Goal: Check status: Check status

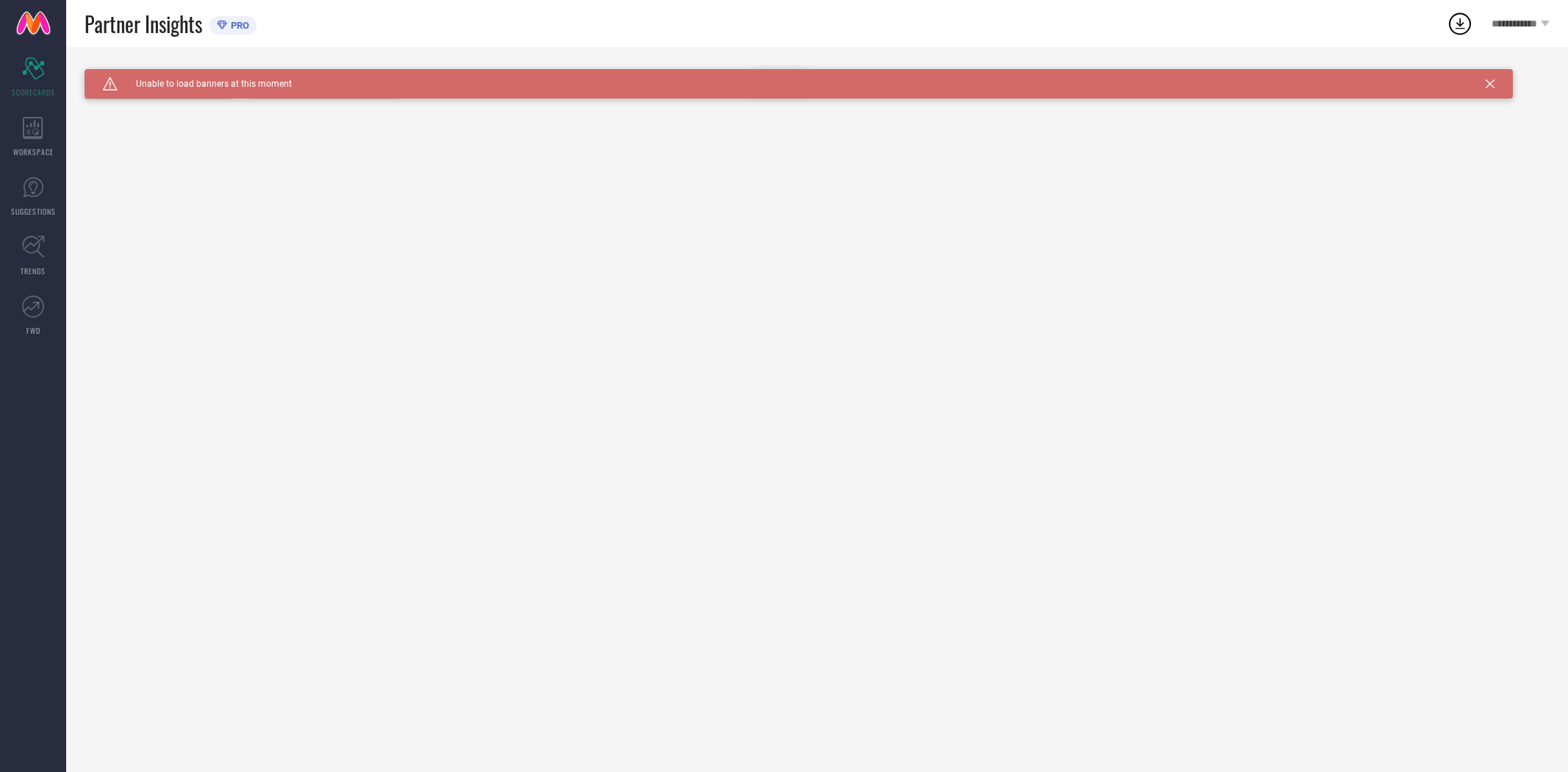
type input "All"
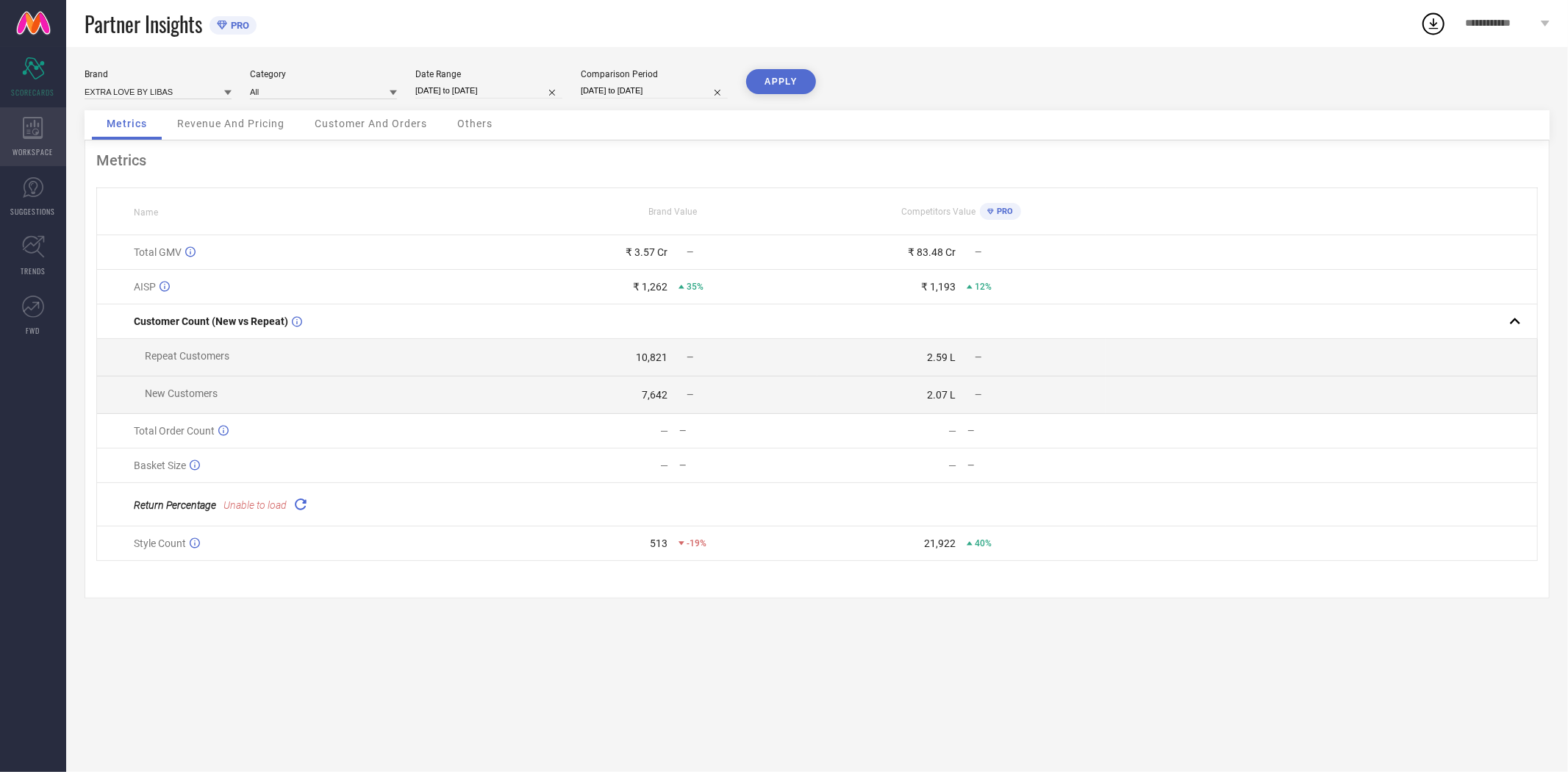
click at [23, 139] on div "WORKSPACE" at bounding box center [33, 137] width 66 height 59
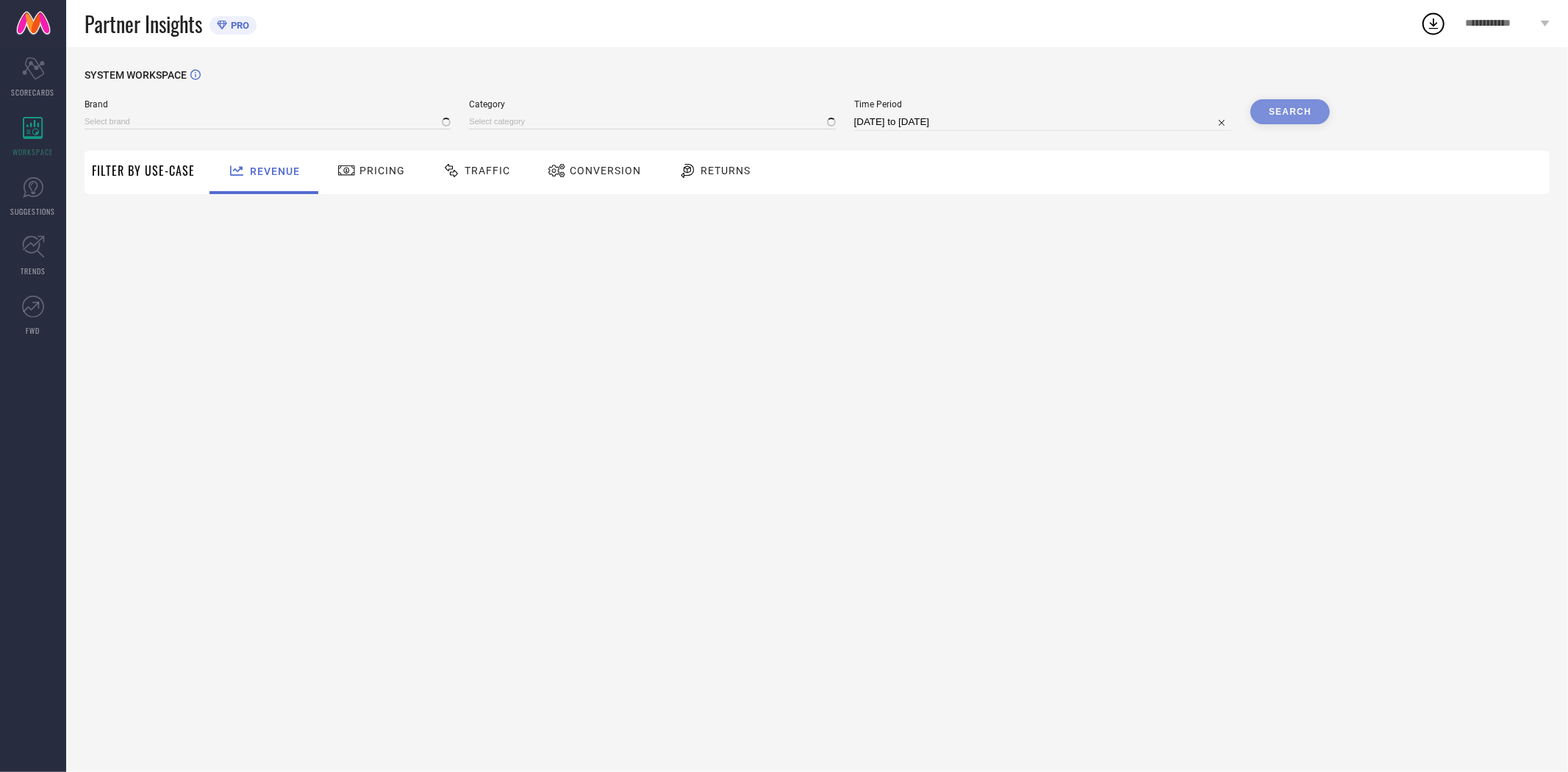
click at [599, 171] on span "Conversion" at bounding box center [605, 170] width 71 height 12
type input "EXTRA LOVE BY LIBAS"
type input "All"
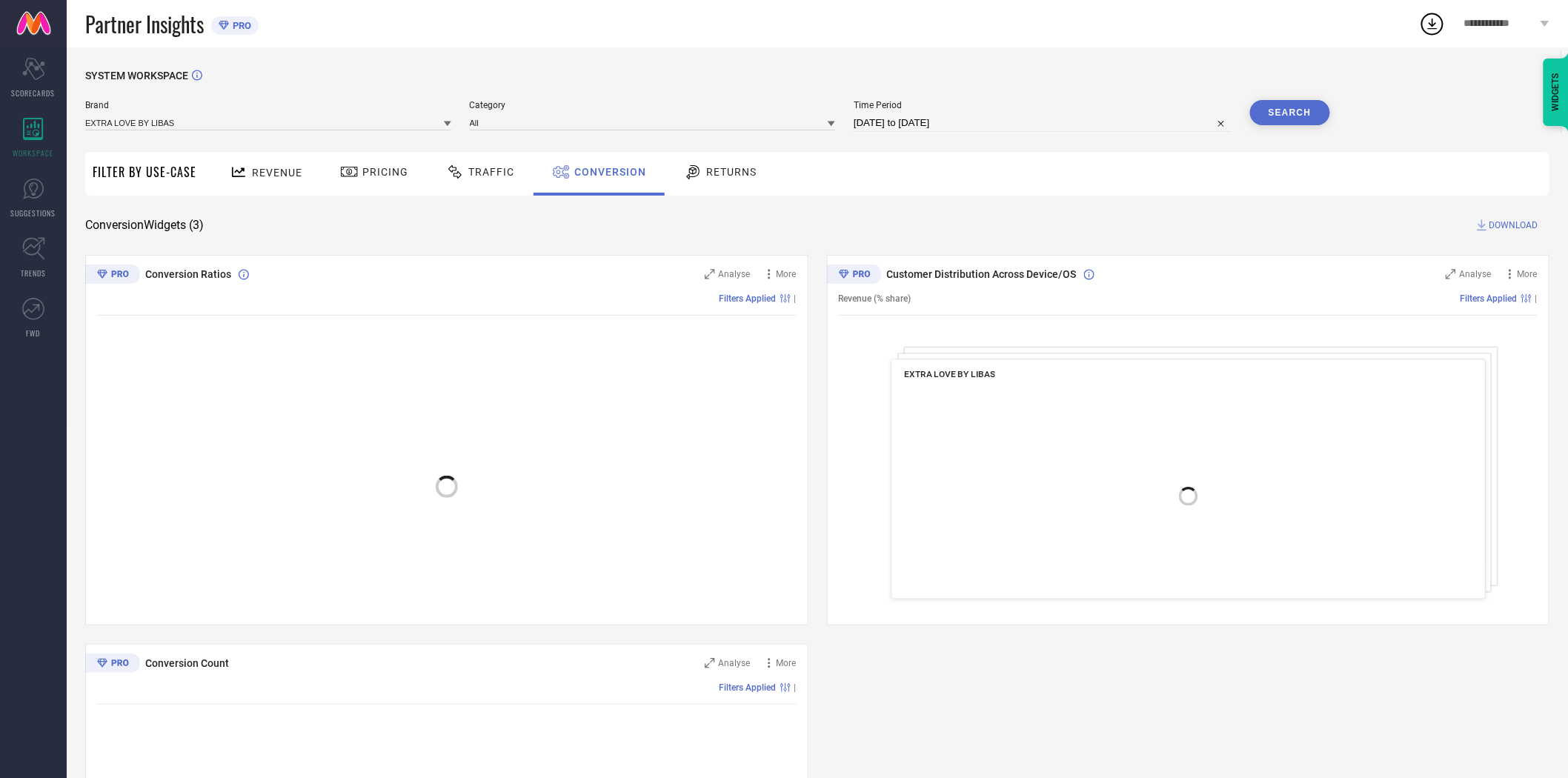
select select "8"
select select "2025"
select select "9"
select select "2025"
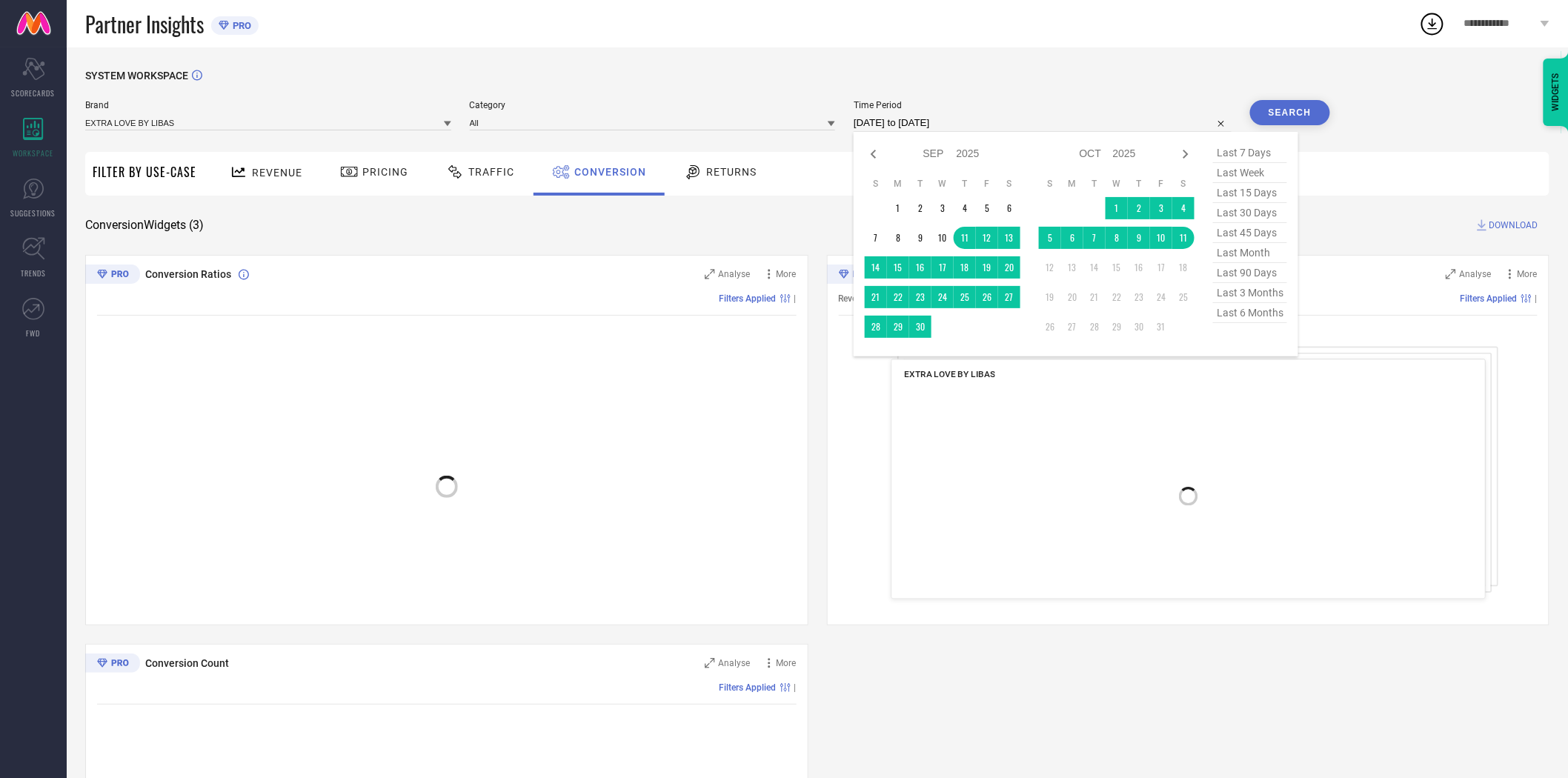
click at [970, 122] on input "[DATE] to [DATE]" at bounding box center [1043, 123] width 378 height 18
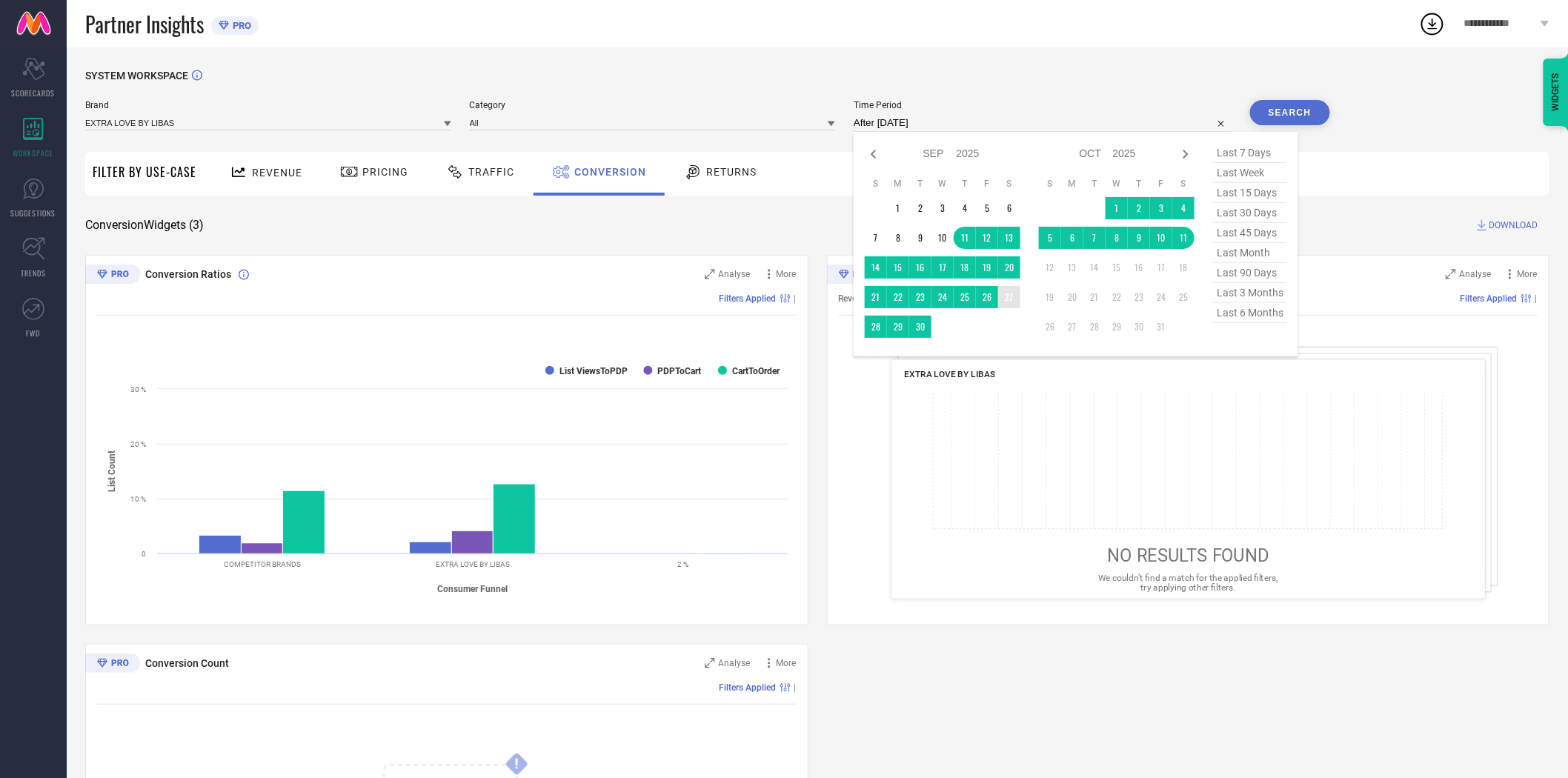
click at [1009, 304] on td "27" at bounding box center [1009, 297] width 22 height 22
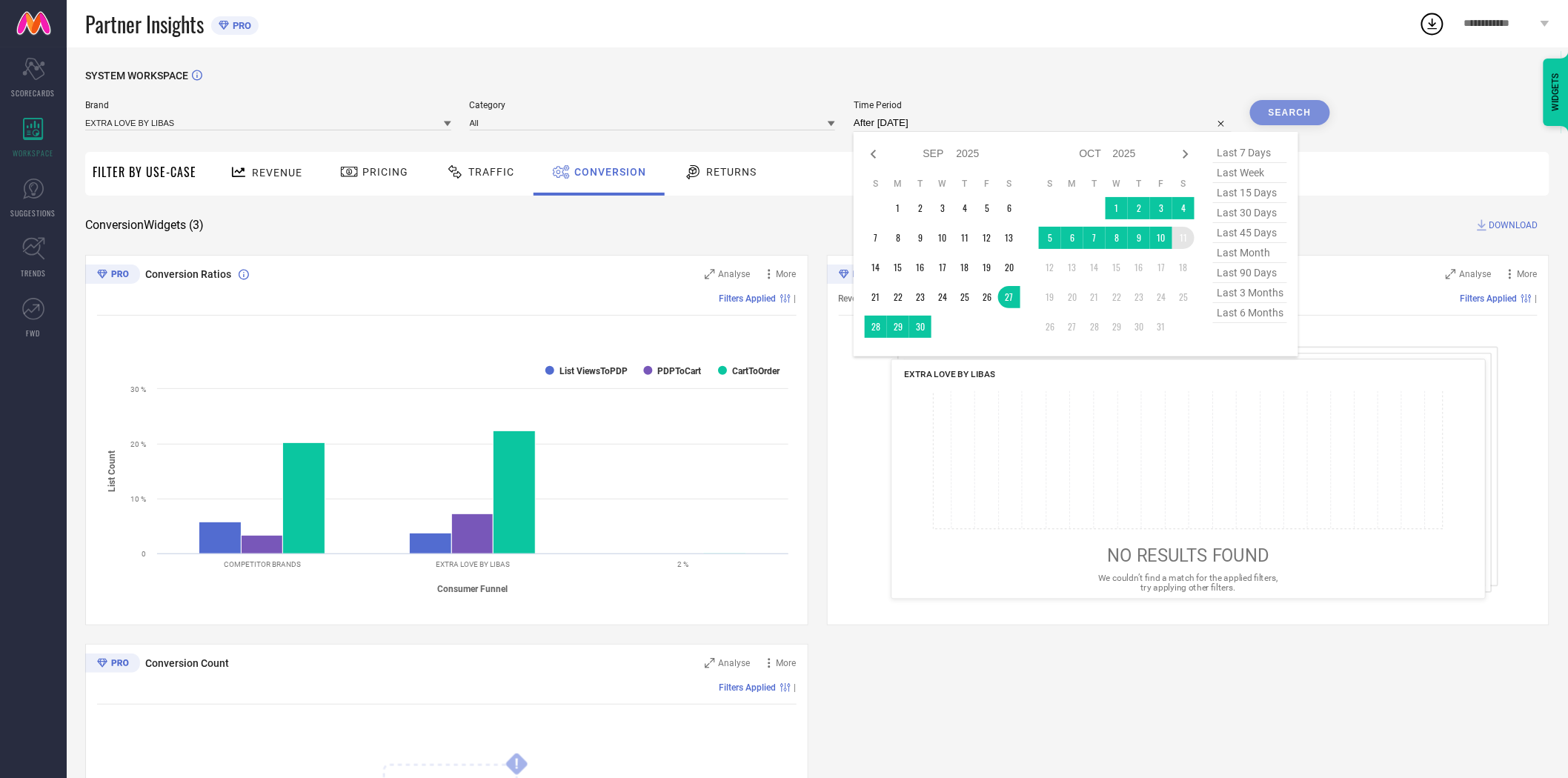
type input "[DATE] to [DATE]"
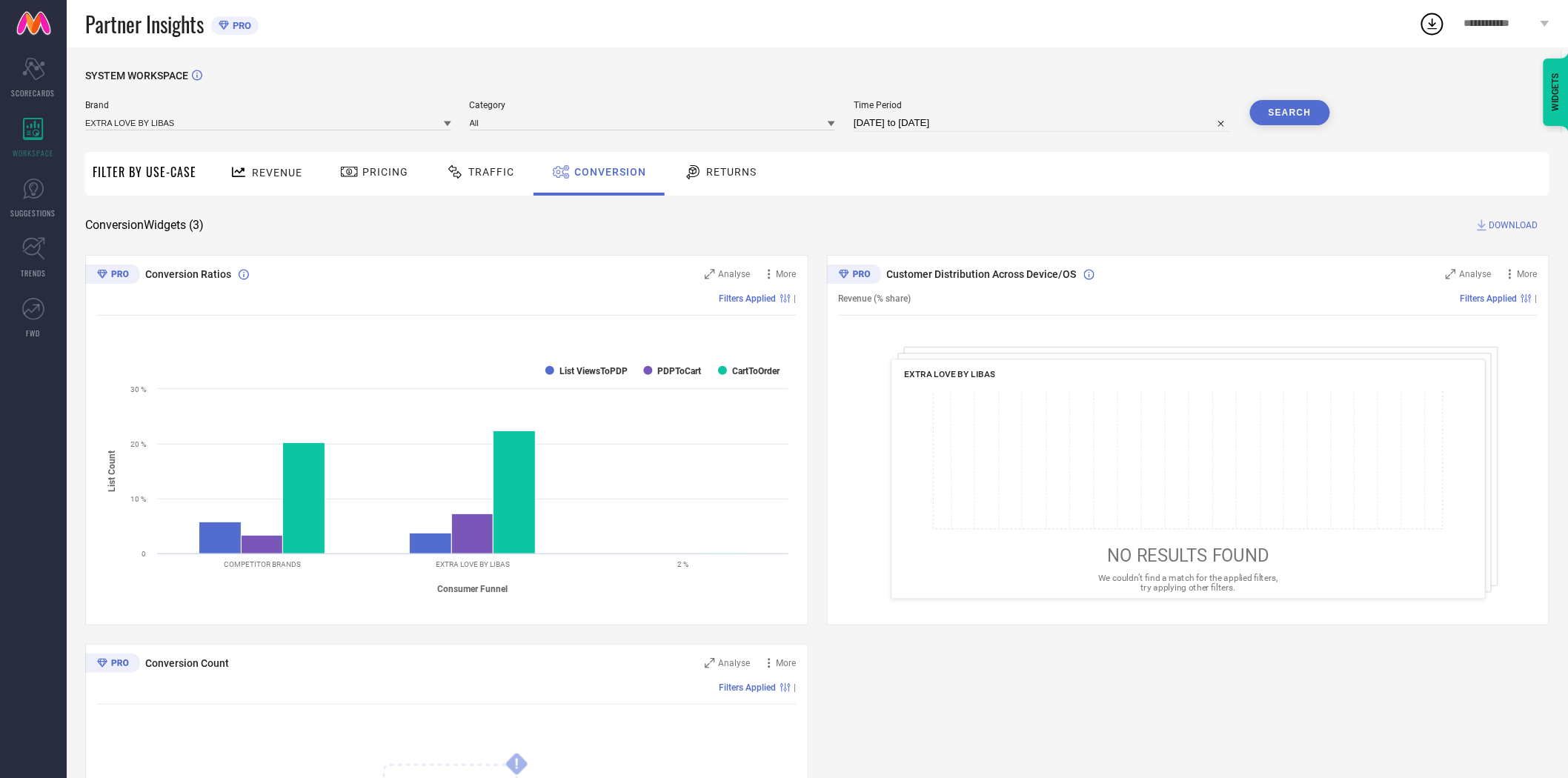
click at [1287, 109] on button "Search" at bounding box center [1291, 113] width 80 height 26
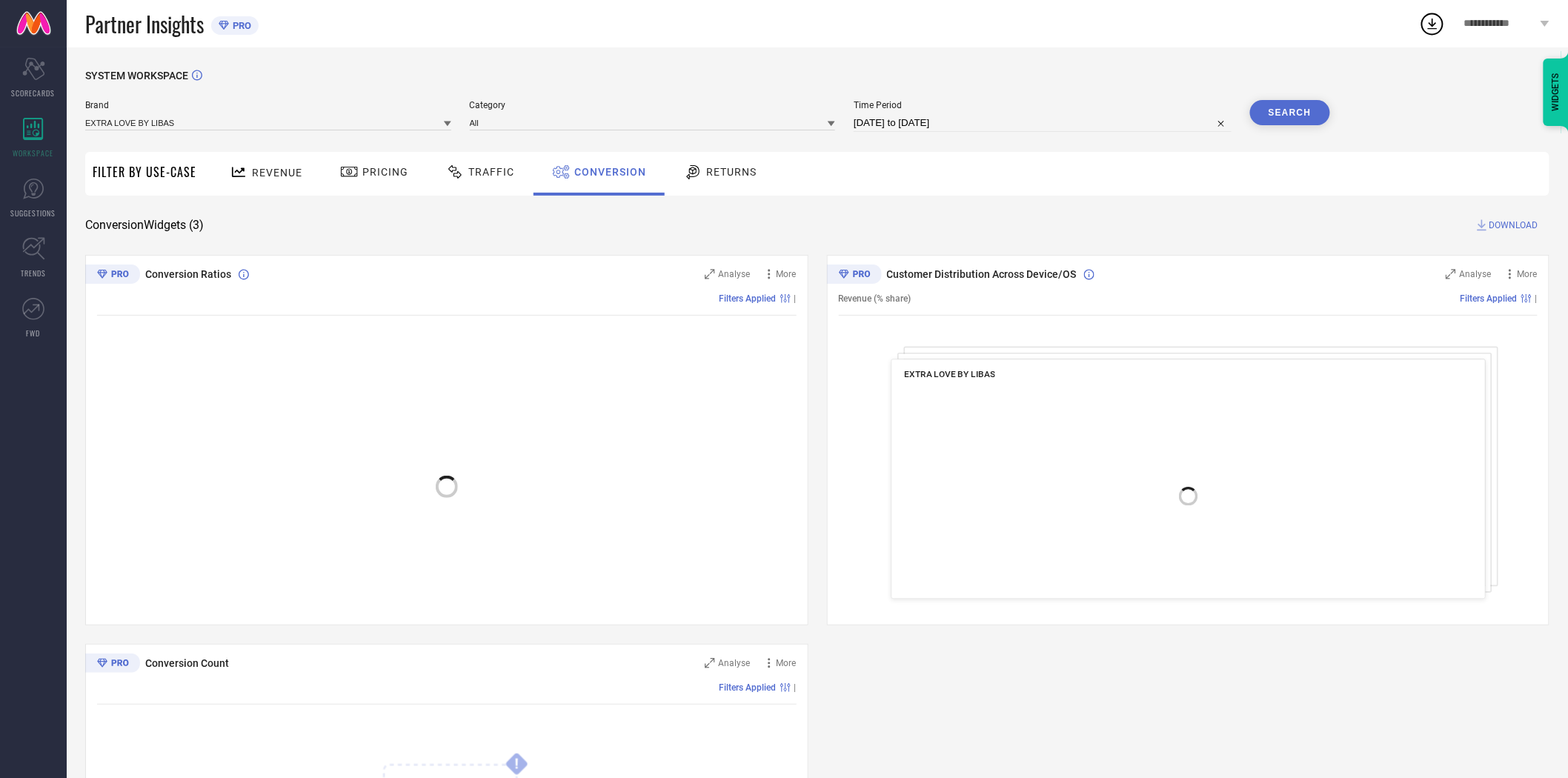
click at [1515, 223] on span "DOWNLOAD" at bounding box center [1514, 225] width 49 height 15
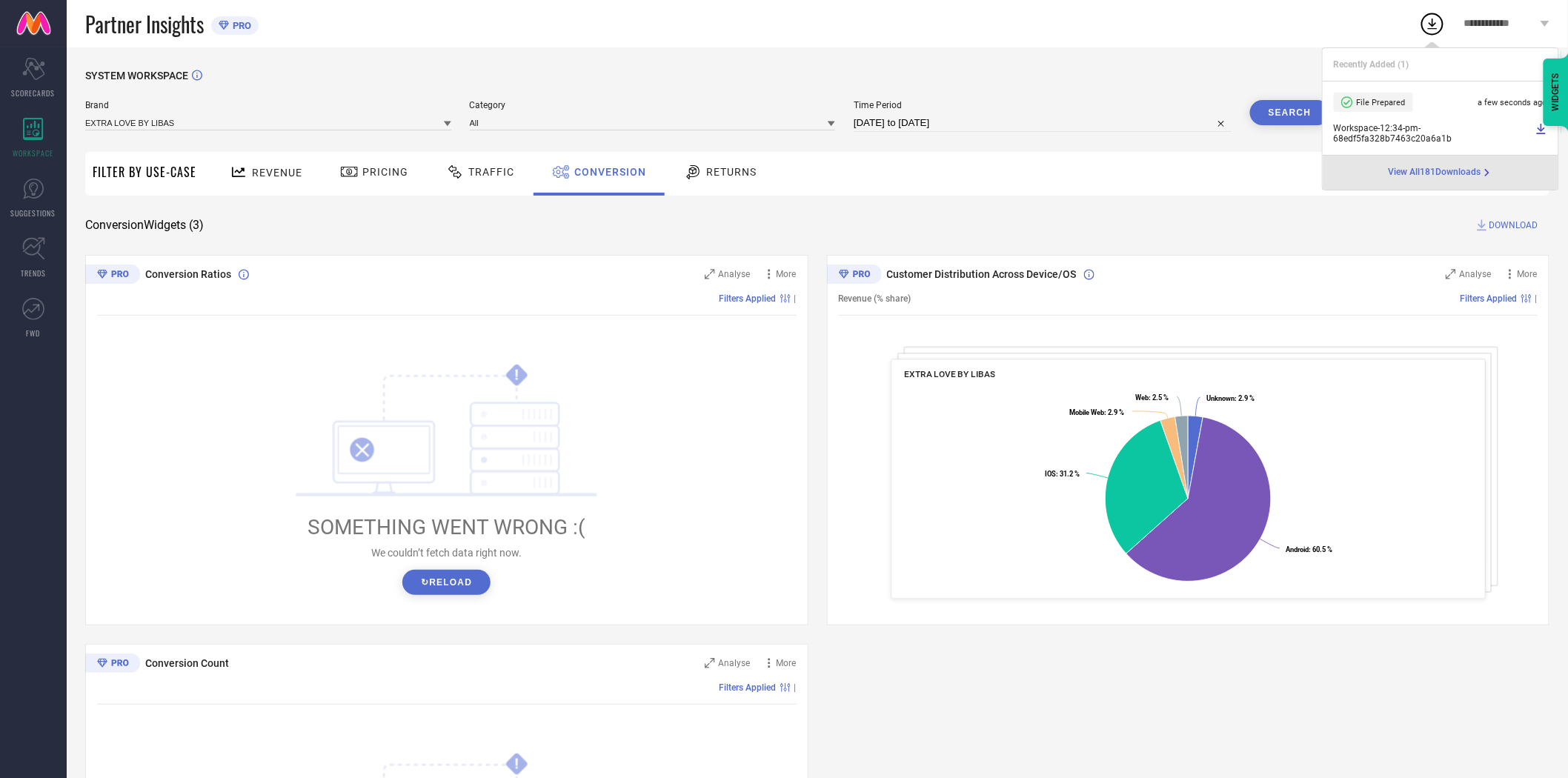
click at [435, 212] on div "SYSTEM WORKSPACE Brand EXTRA LOVE BY LIBAS Category All Time Period [DATE] to […" at bounding box center [817, 542] width 1465 height 945
